Goal: Task Accomplishment & Management: Manage account settings

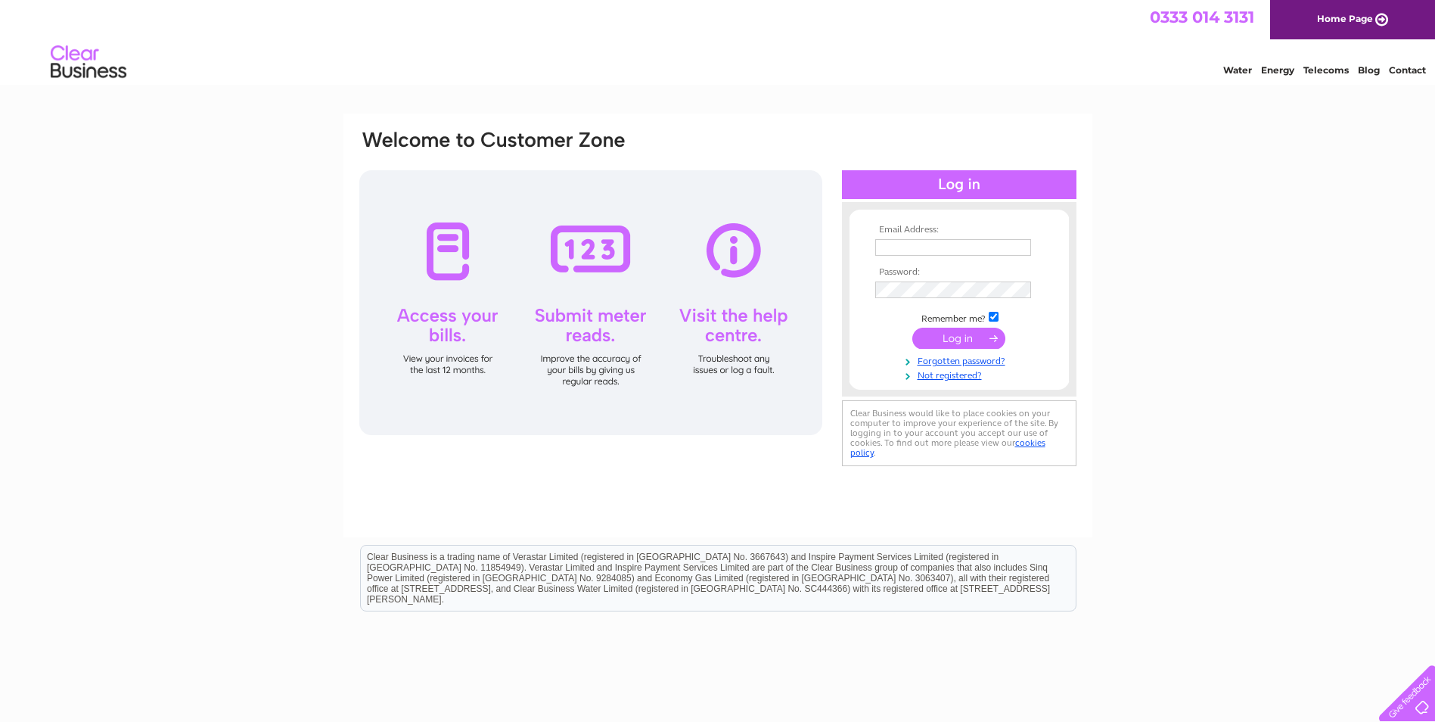
type input "accounts@specbd.co.uk"
click at [948, 334] on input "submit" at bounding box center [958, 338] width 93 height 21
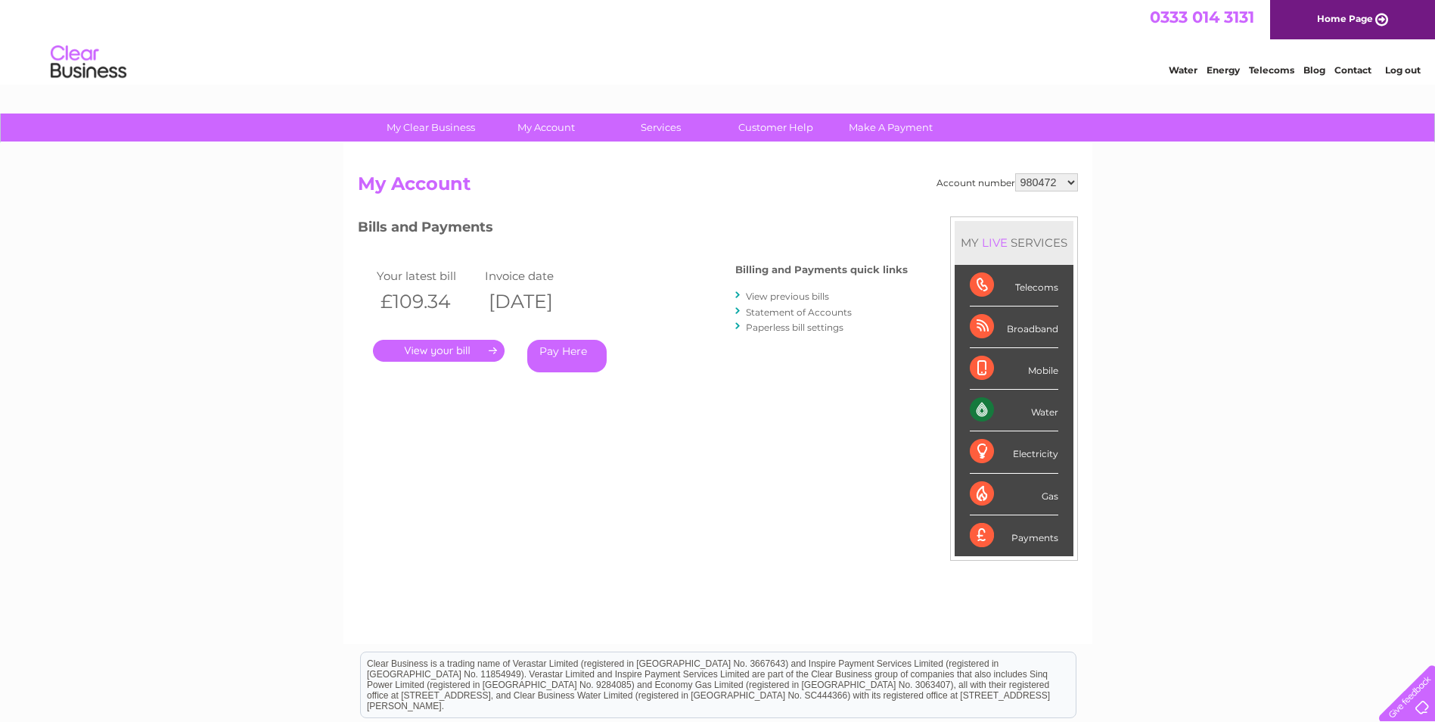
click at [1069, 184] on select "980472 1090326" at bounding box center [1046, 182] width 63 height 18
select select "1090326"
click at [1015, 173] on select "980472 1090326" at bounding box center [1046, 182] width 63 height 18
click at [465, 353] on link "." at bounding box center [439, 351] width 132 height 22
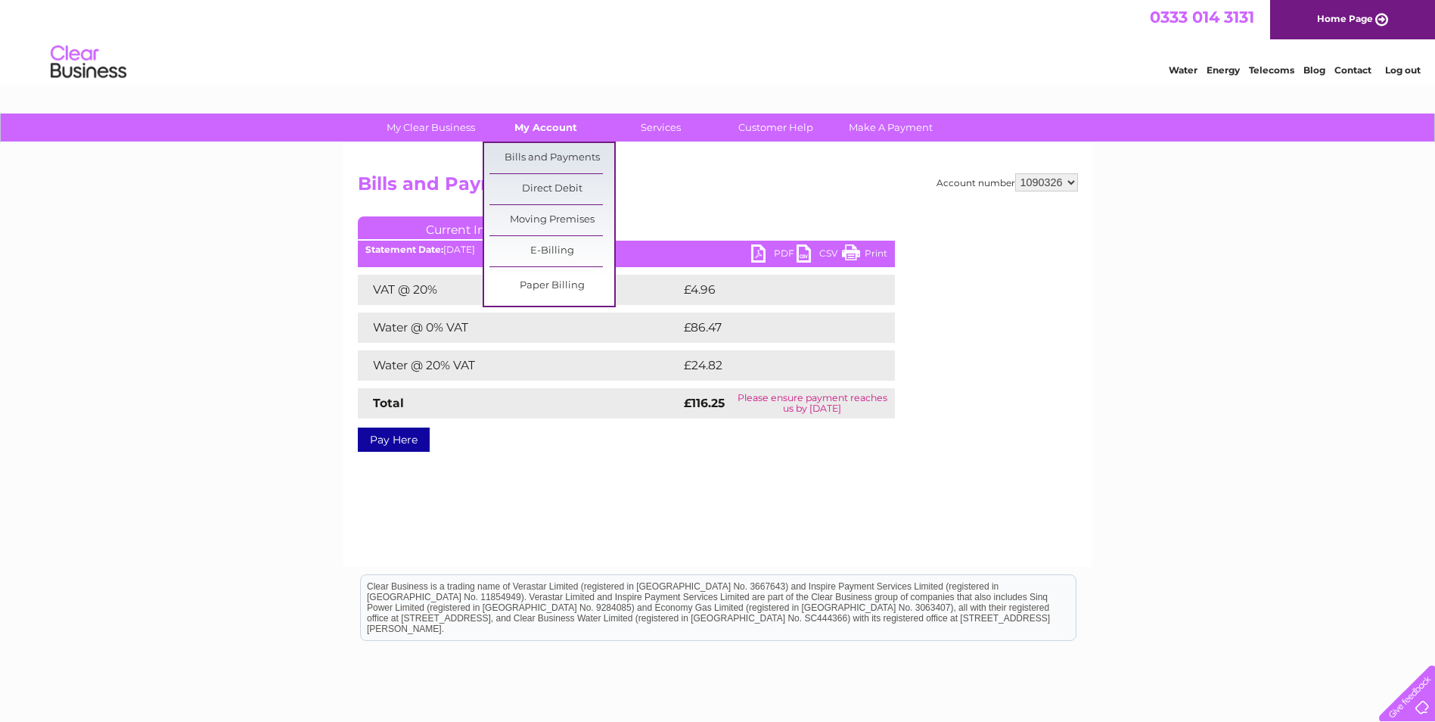
click at [548, 130] on link "My Account" at bounding box center [545, 127] width 125 height 28
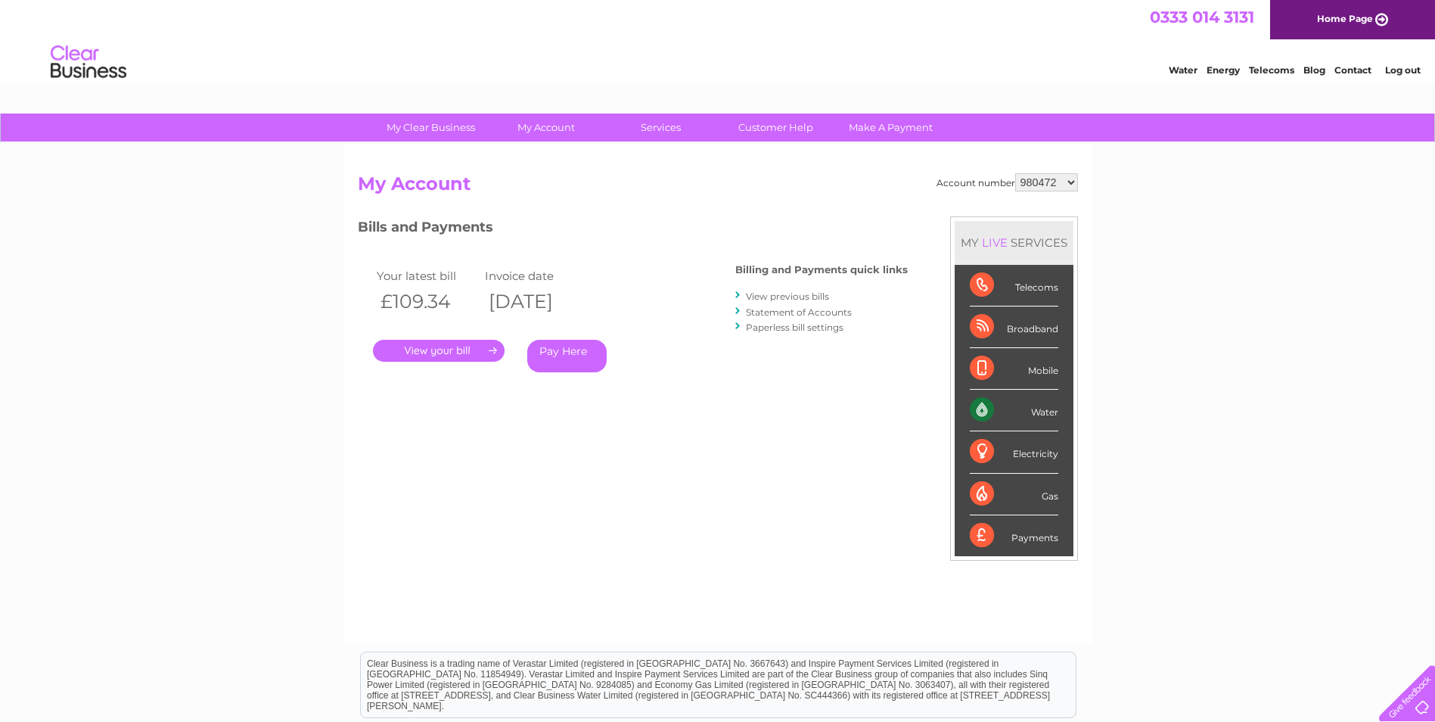
click at [803, 309] on link "Statement of Accounts" at bounding box center [799, 311] width 106 height 11
click at [1076, 179] on select "980472 1090326" at bounding box center [1046, 182] width 63 height 18
select select "1090326"
click at [1015, 173] on select "980472 1090326" at bounding box center [1046, 182] width 63 height 18
click at [775, 295] on link "View previous bills" at bounding box center [787, 296] width 83 height 11
